Goal: Information Seeking & Learning: Learn about a topic

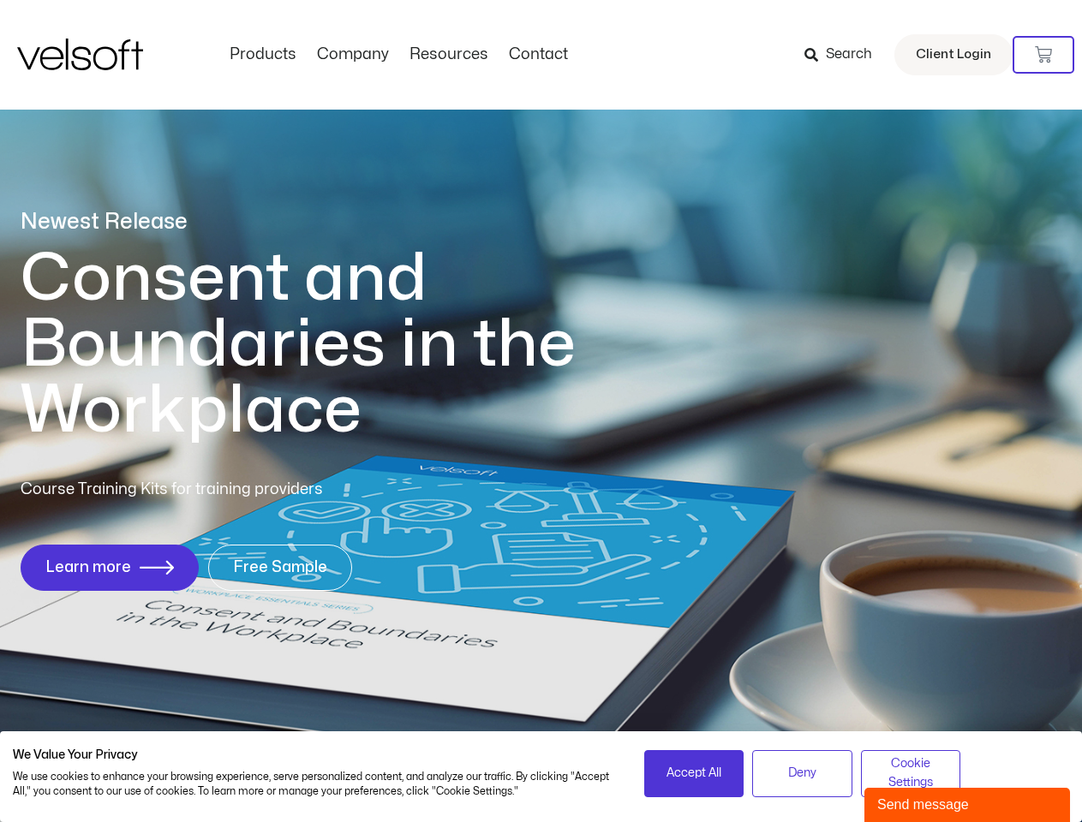
click at [540, 411] on h1 "Consent and Boundaries in the Workplace" at bounding box center [333, 345] width 625 height 198
click at [1043, 55] on icon at bounding box center [1042, 54] width 17 height 17
click at [694, 773] on span "Accept All" at bounding box center [693, 773] width 55 height 19
click at [802, 773] on span "Deny" at bounding box center [802, 773] width 28 height 19
click at [910, 773] on span "Cookie Settings" at bounding box center [911, 773] width 78 height 39
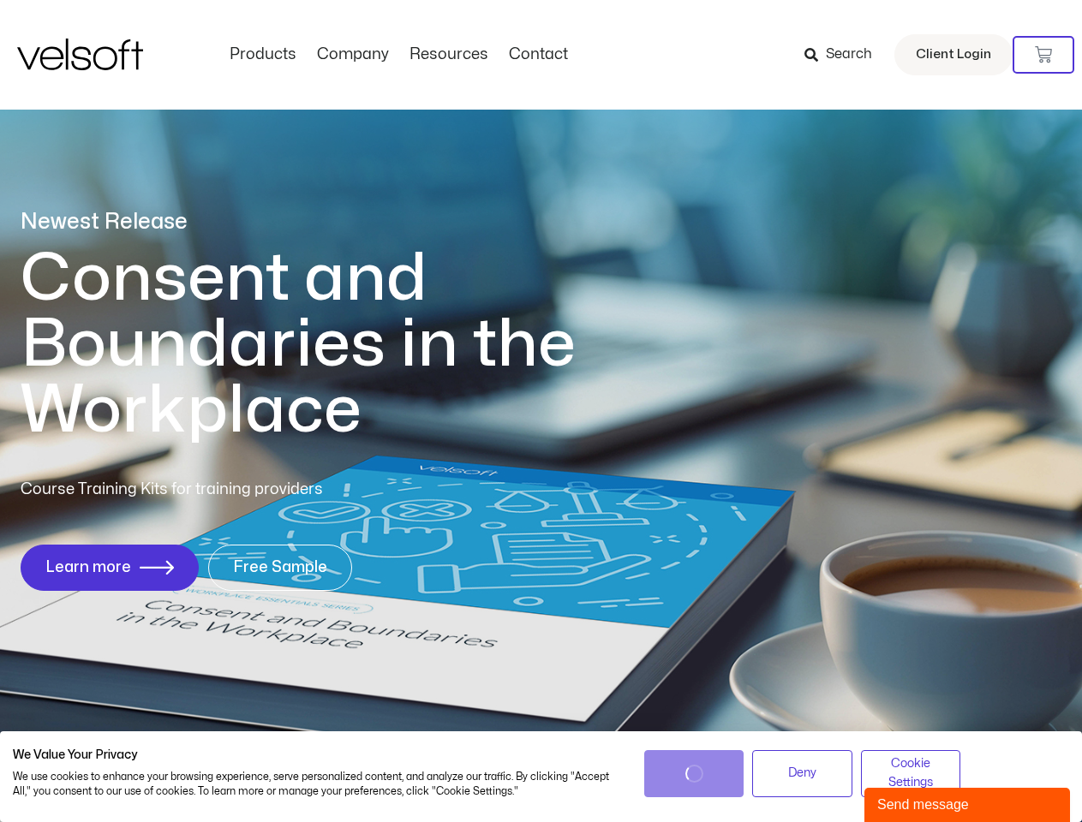
click at [967, 805] on div "Send message" at bounding box center [967, 805] width 180 height 21
